Goal: Information Seeking & Learning: Learn about a topic

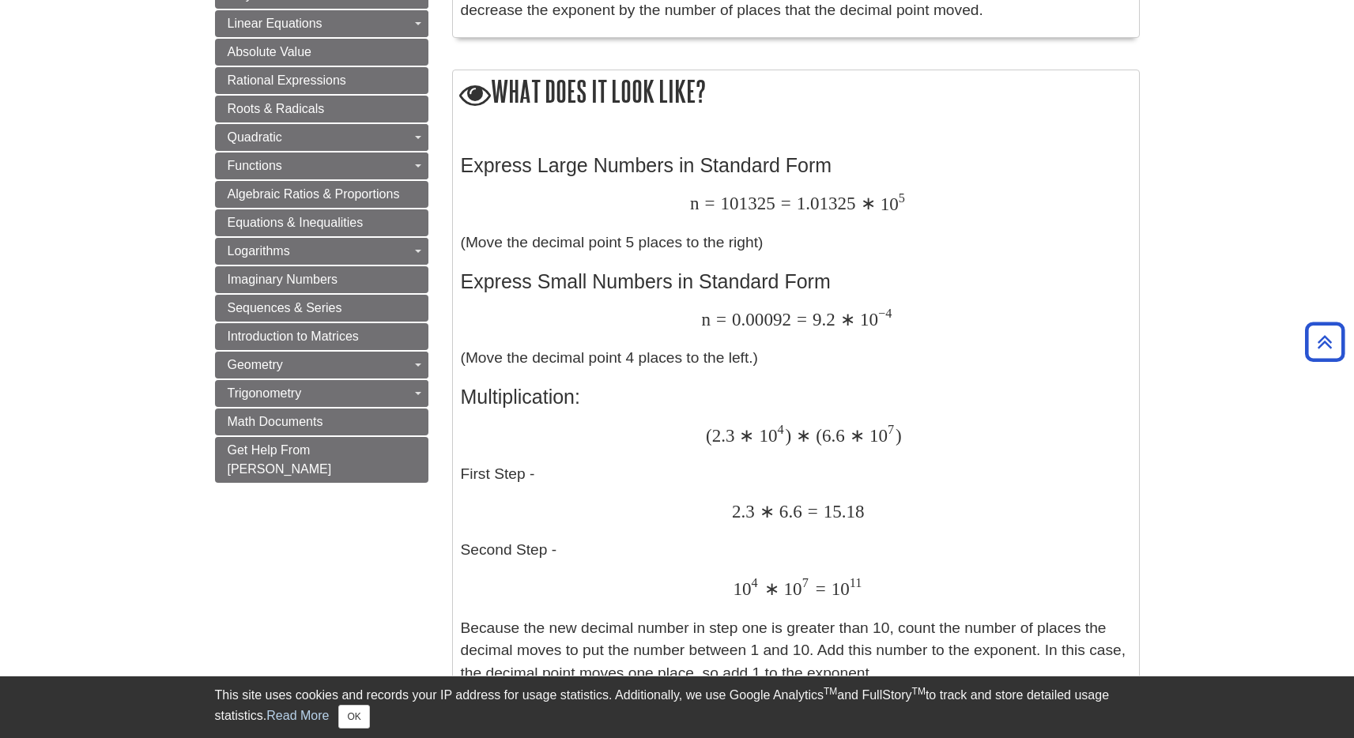
scroll to position [736, 0]
drag, startPoint x: 732, startPoint y: 321, endPoint x: 788, endPoint y: 319, distance: 56.1
click at [788, 319] on span "0.00092" at bounding box center [758, 320] width 65 height 21
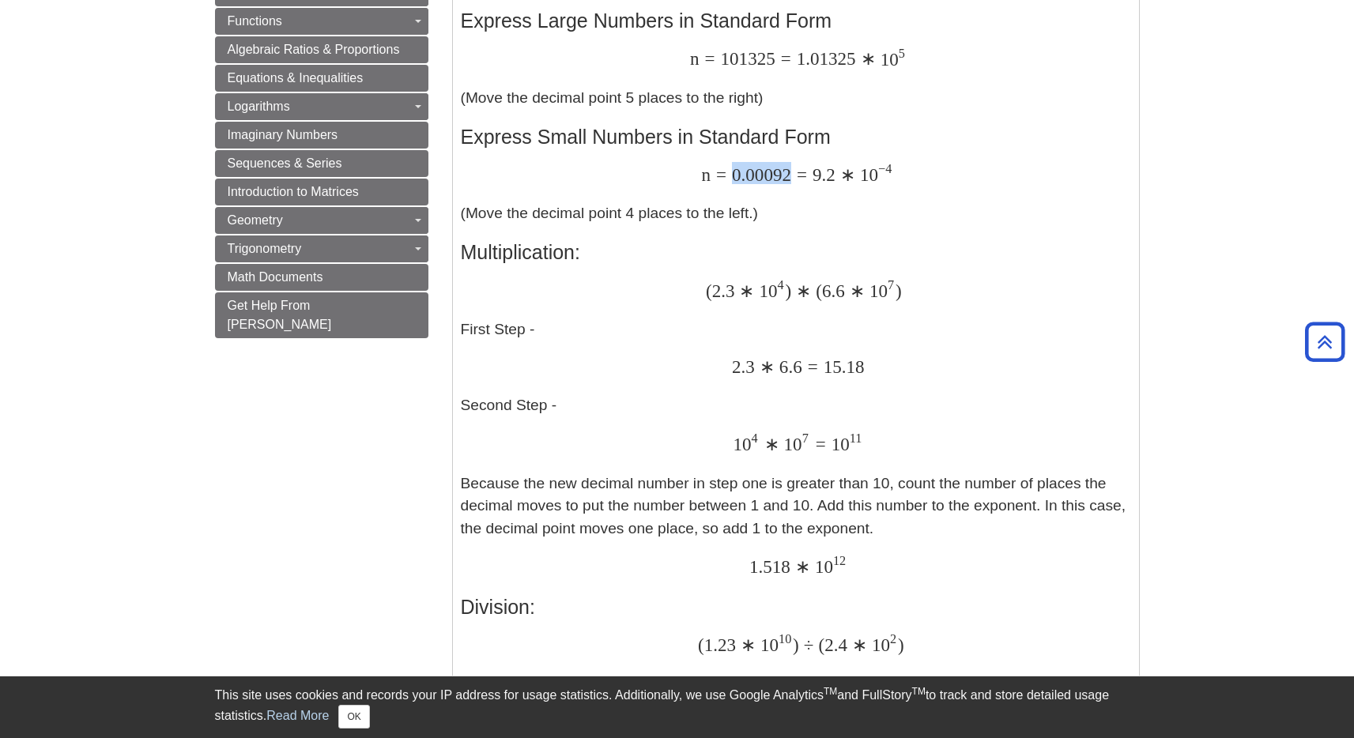
scroll to position [882, 0]
drag, startPoint x: 704, startPoint y: 294, endPoint x: 893, endPoint y: 294, distance: 188.9
click at [893, 294] on div "( 2.3 ∗ 10 4 ) ∗ ( 6.6 ∗ 10 7 ) ( 2.3 ∗ 10 4 ) ∗ ( 6.6 ∗ 10 7 )" at bounding box center [796, 290] width 670 height 24
click at [545, 333] on p "( 2.3 ∗ 10 4 ) ∗ ( 6.6 ∗ 10 7 ) ( 2.3 ∗ 10 4 ) ∗ ( 6.6 ∗ 10 7 ) First Step - 2.…" at bounding box center [796, 428] width 670 height 301
drag, startPoint x: 730, startPoint y: 368, endPoint x: 877, endPoint y: 371, distance: 147.0
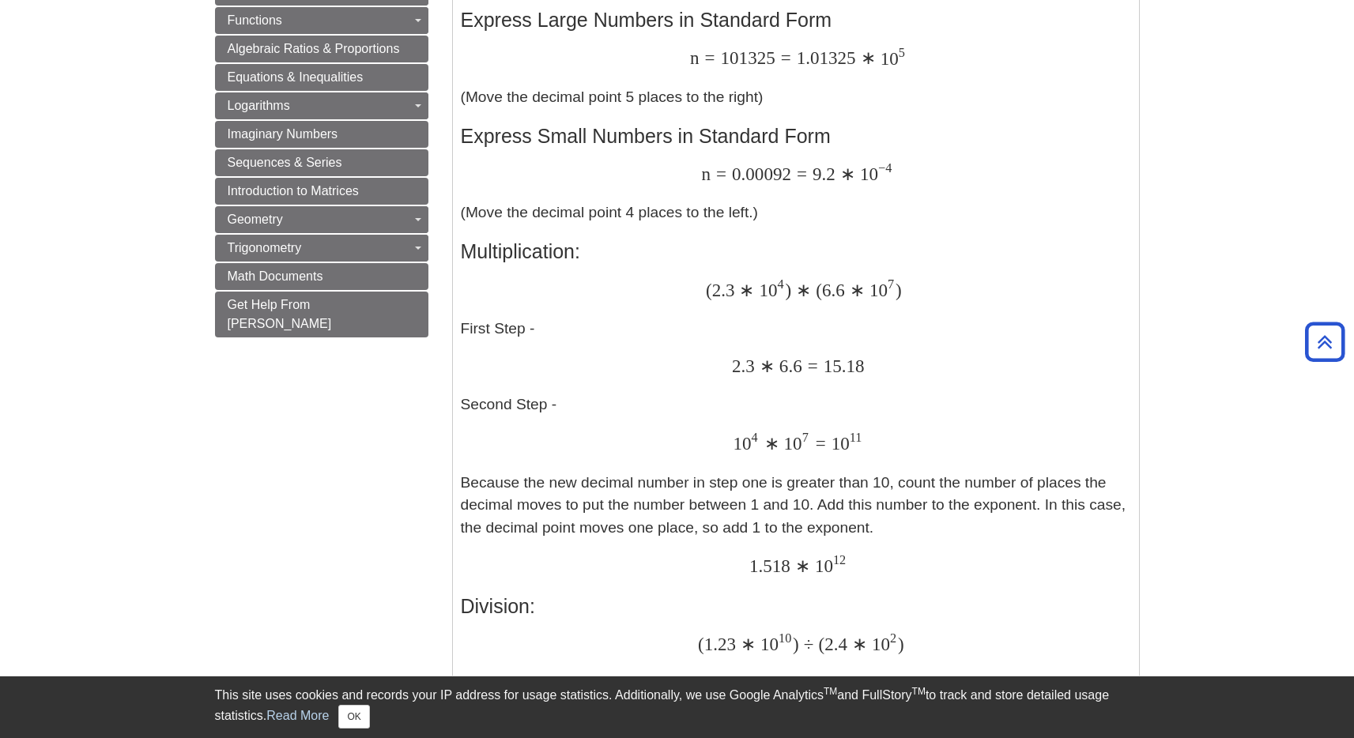
click at [877, 371] on div "2.3 ∗ 6.6 = 15.18 2.3 ∗ 6.6 = 15.18" at bounding box center [796, 367] width 670 height 23
drag, startPoint x: 739, startPoint y: 443, endPoint x: 867, endPoint y: 448, distance: 128.1
click at [867, 448] on div "10 4 ∗ 10 7 = 10 11 10 4 ∗ 10 7 = 10 11" at bounding box center [796, 443] width 670 height 24
drag, startPoint x: 820, startPoint y: 370, endPoint x: 858, endPoint y: 370, distance: 37.9
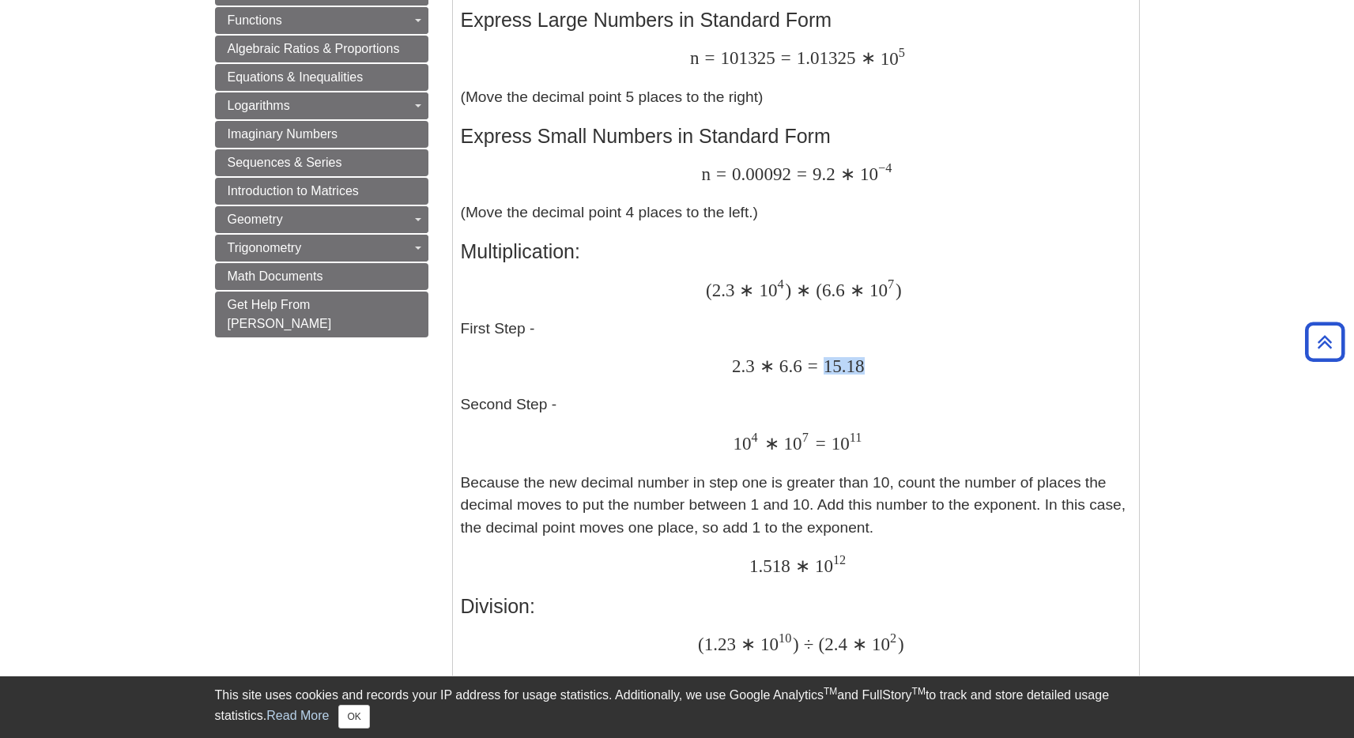
click at [858, 370] on span "2.3 ∗ 6.6 = 15.18" at bounding box center [798, 354] width 133 height 46
drag, startPoint x: 827, startPoint y: 446, endPoint x: 860, endPoint y: 445, distance: 32.4
click at [860, 445] on div "10 4 ∗ 10 7 = 10 11 10 4 ∗ 10 7 = 10 11" at bounding box center [796, 443] width 670 height 24
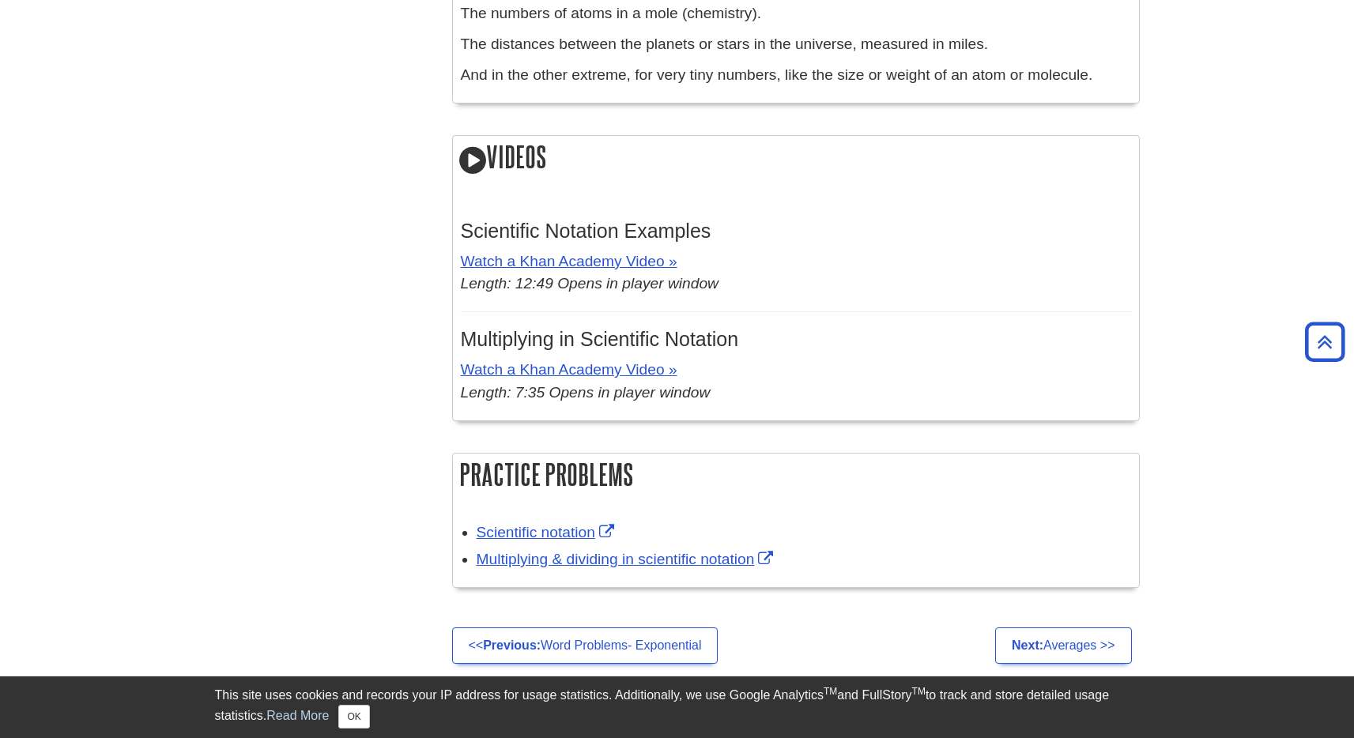
scroll to position [1986, 0]
